Goal: Information Seeking & Learning: Learn about a topic

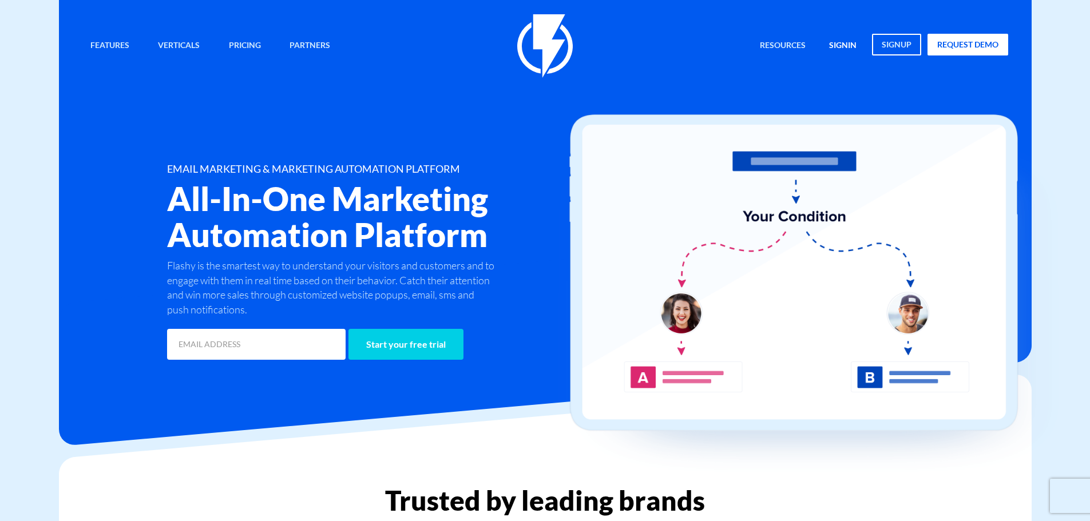
click at [849, 39] on link "signin" at bounding box center [843, 46] width 45 height 25
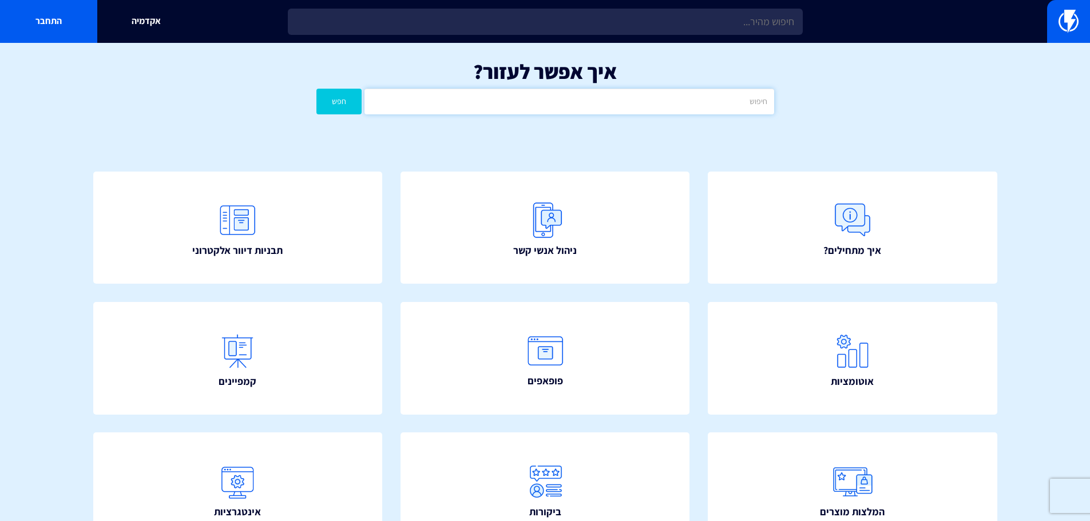
click at [651, 96] on input "text" at bounding box center [569, 102] width 409 height 26
type input "אי הכללה"
click at [316, 89] on button "חפש" at bounding box center [339, 102] width 46 height 26
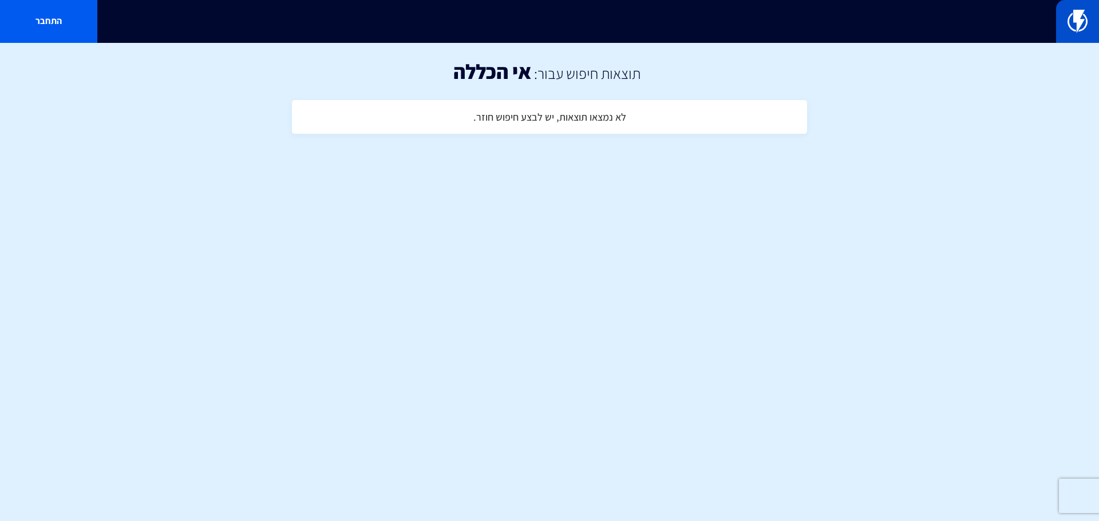
click at [1094, 23] on link at bounding box center [1077, 21] width 43 height 43
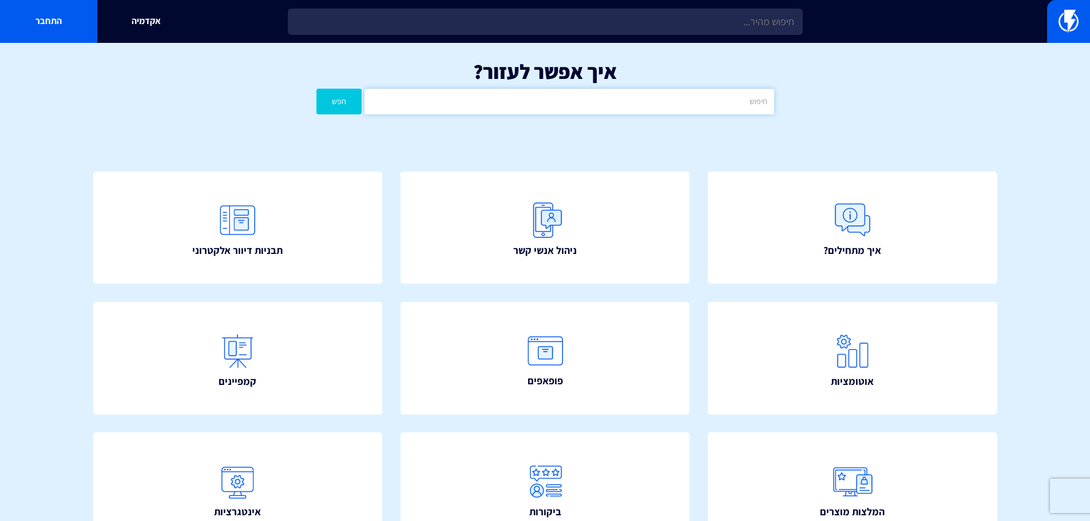
click at [593, 107] on input "text" at bounding box center [569, 102] width 409 height 26
type input "החרגה"
click at [316, 89] on button "חפש" at bounding box center [339, 102] width 46 height 26
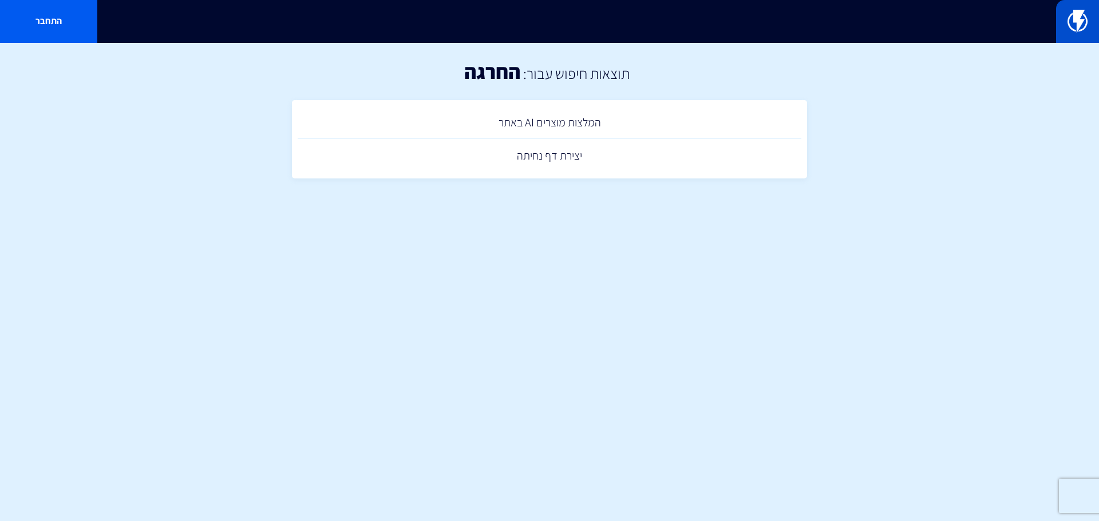
click at [1075, 26] on img at bounding box center [1077, 21] width 20 height 23
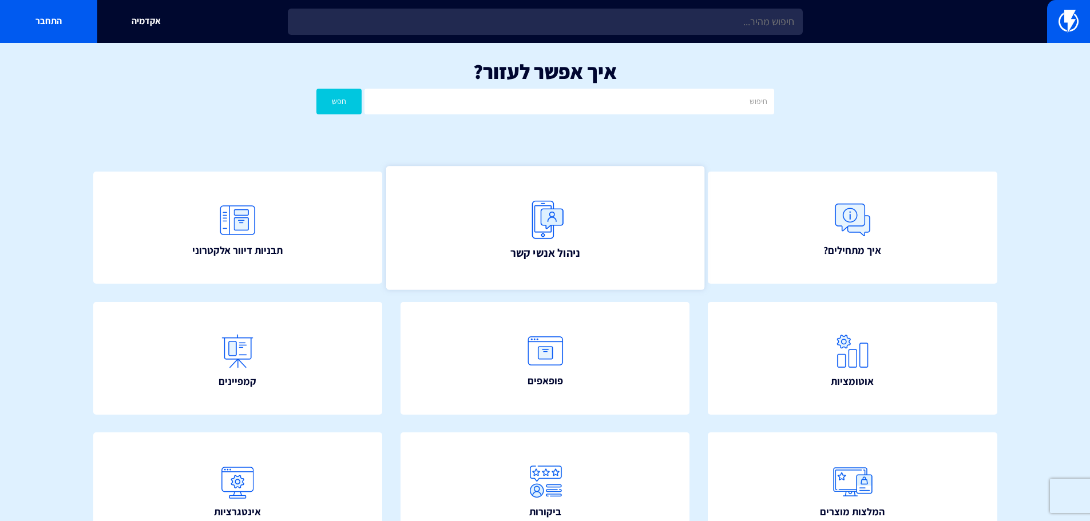
click at [632, 204] on link "ניהול אנשי קשר" at bounding box center [545, 228] width 318 height 124
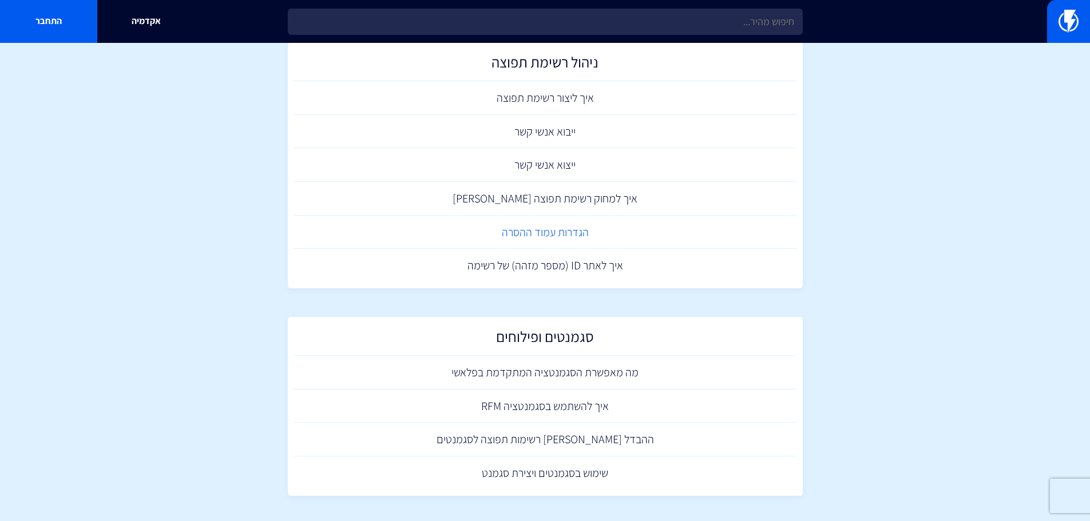
scroll to position [443, 0]
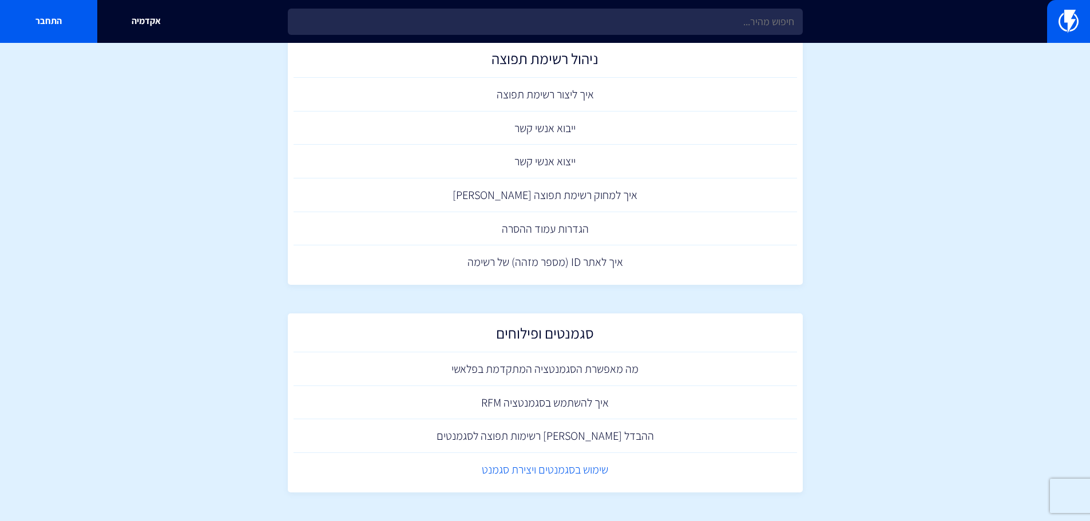
click at [608, 471] on link "שימוש בסגמנטים ויצירת סגמנט" at bounding box center [546, 470] width 504 height 34
